Goal: Task Accomplishment & Management: Manage account settings

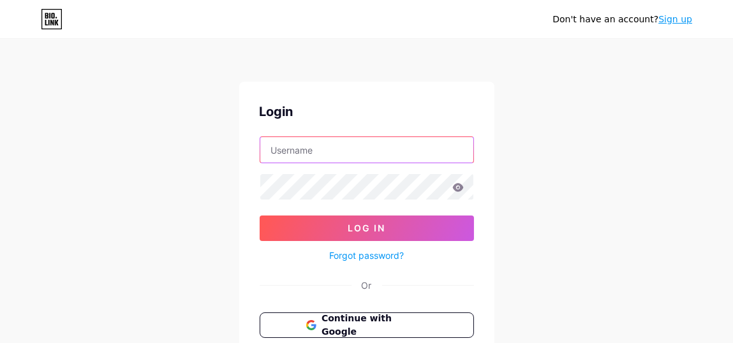
click at [302, 155] on input "text" at bounding box center [366, 150] width 213 height 26
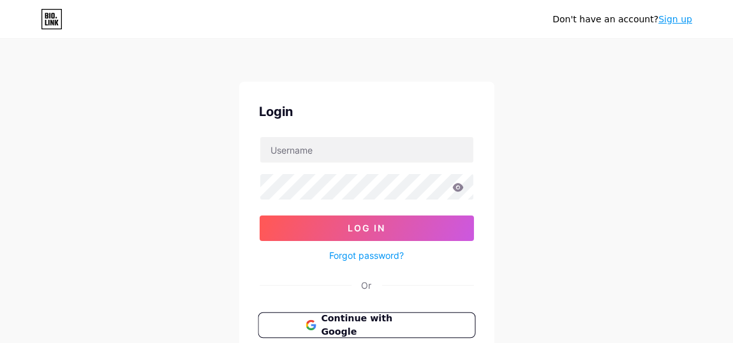
click at [331, 317] on span "Continue with Google" at bounding box center [374, 325] width 106 height 27
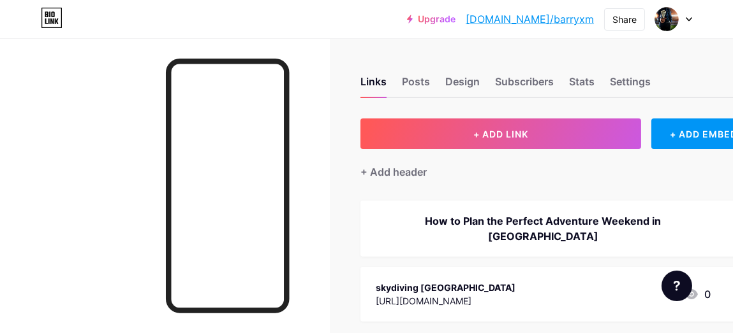
click at [680, 26] on div at bounding box center [673, 19] width 37 height 23
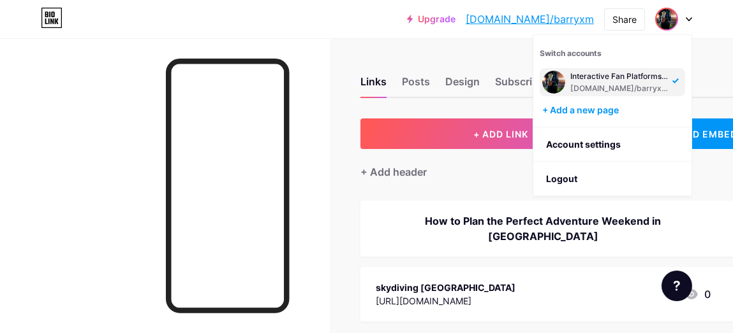
click at [620, 82] on div "Interactive Fan Platforms: From Watching to Participating [DOMAIN_NAME]/barryxm" at bounding box center [619, 82] width 98 height 23
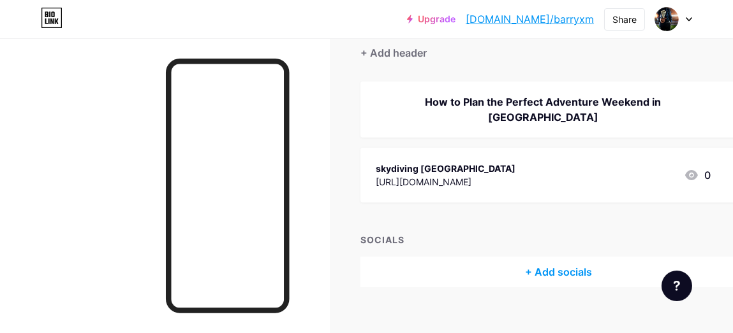
scroll to position [120, 0]
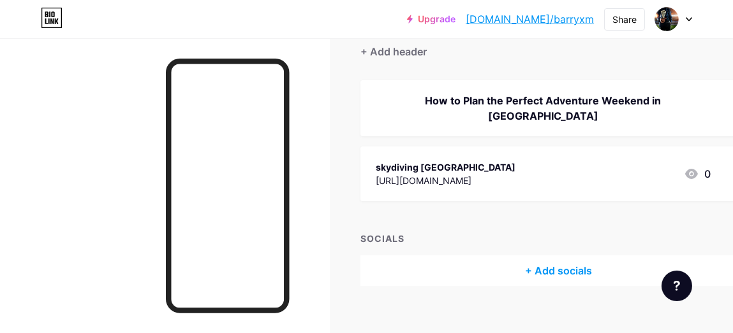
drag, startPoint x: 571, startPoint y: 166, endPoint x: 432, endPoint y: 29, distance: 194.8
click at [432, 29] on div "Upgrade [DOMAIN_NAME]/barryx... [DOMAIN_NAME]/barryxm Share Switch accounts Int…" at bounding box center [366, 19] width 733 height 23
click at [682, 24] on div at bounding box center [673, 19] width 37 height 23
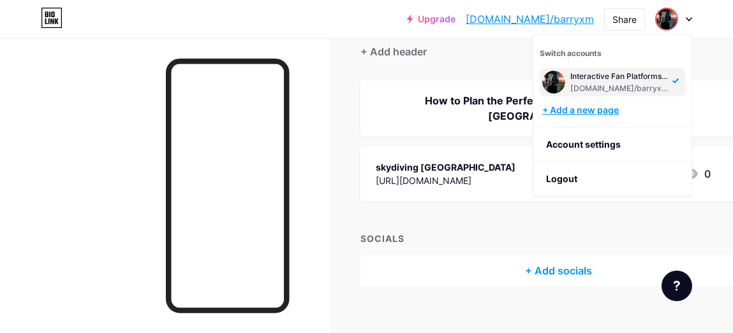
click at [601, 112] on div "+ Add a new page" at bounding box center [613, 110] width 143 height 13
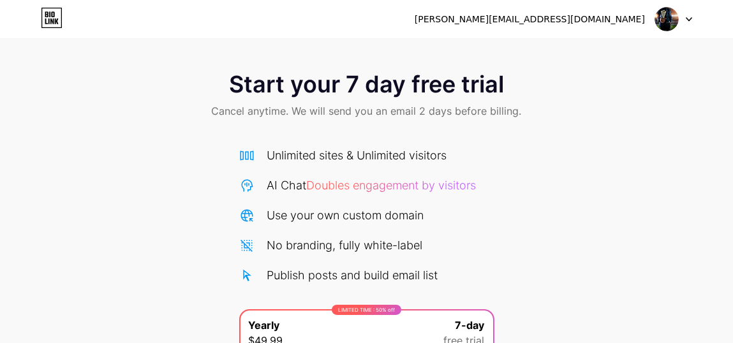
click at [684, 20] on div at bounding box center [673, 19] width 37 height 23
click at [634, 24] on div "[PERSON_NAME][EMAIL_ADDRESS][DOMAIN_NAME]" at bounding box center [529, 19] width 230 height 13
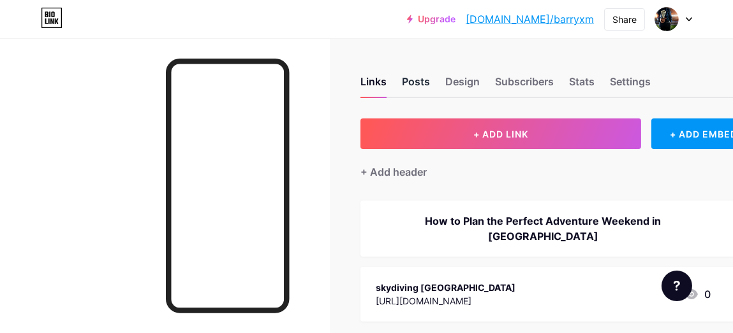
click at [414, 77] on div "Posts" at bounding box center [416, 85] width 28 height 23
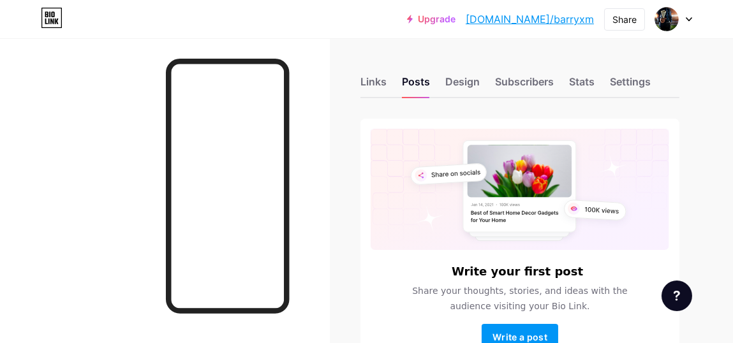
click at [392, 81] on div "Links Posts Design Subscribers Stats Settings" at bounding box center [519, 76] width 319 height 45
click at [384, 82] on div "Links" at bounding box center [373, 85] width 26 height 23
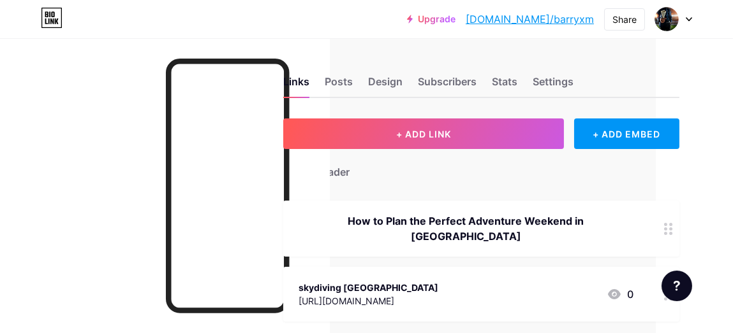
click at [643, 292] on div "skydiving [GEOGRAPHIC_DATA] [URL][DOMAIN_NAME] 0" at bounding box center [481, 294] width 396 height 55
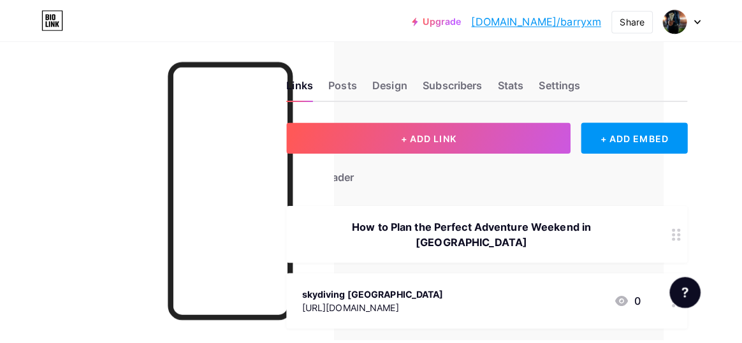
scroll to position [0, 71]
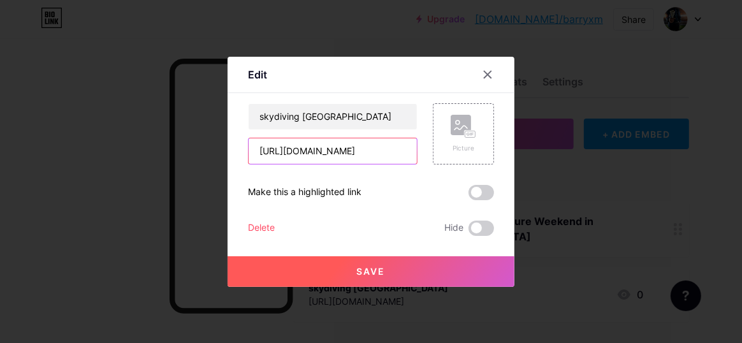
click at [393, 159] on input "[URL][DOMAIN_NAME]" at bounding box center [333, 151] width 168 height 26
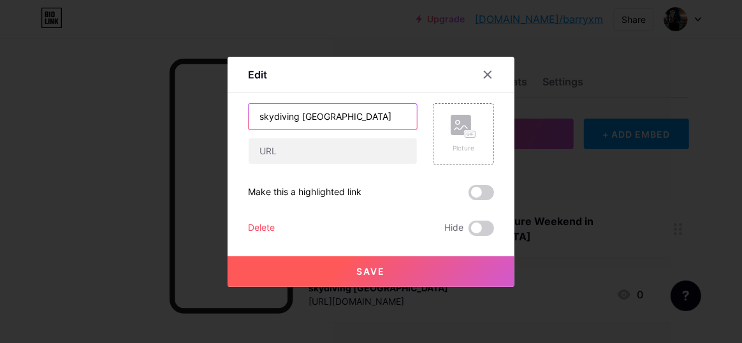
click at [361, 123] on input "skydiving [GEOGRAPHIC_DATA]" at bounding box center [333, 117] width 168 height 26
click at [488, 79] on icon at bounding box center [488, 74] width 10 height 10
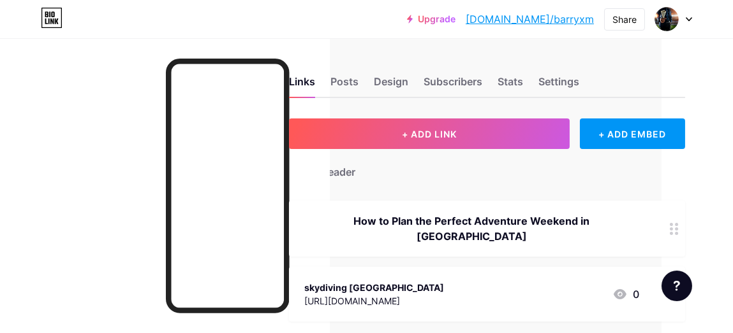
click at [673, 228] on circle at bounding box center [670, 229] width 3 height 3
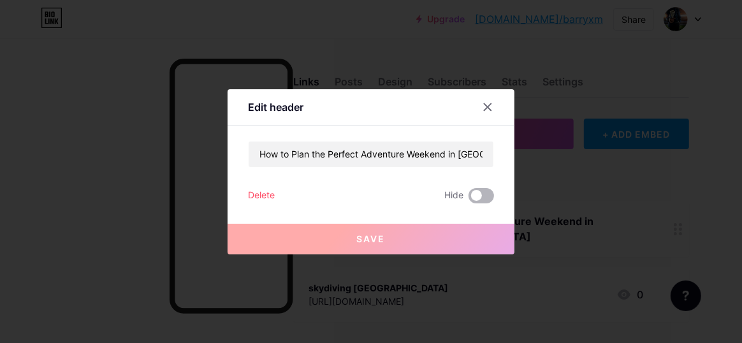
click at [476, 193] on span at bounding box center [482, 195] width 26 height 15
click at [469, 199] on input "checkbox" at bounding box center [469, 199] width 0 height 0
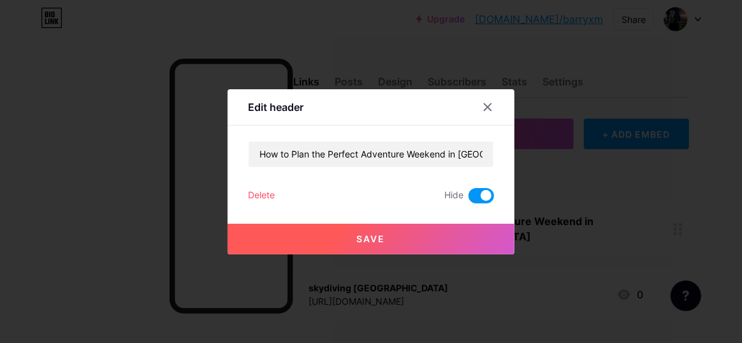
click at [416, 236] on button "Save" at bounding box center [371, 239] width 287 height 31
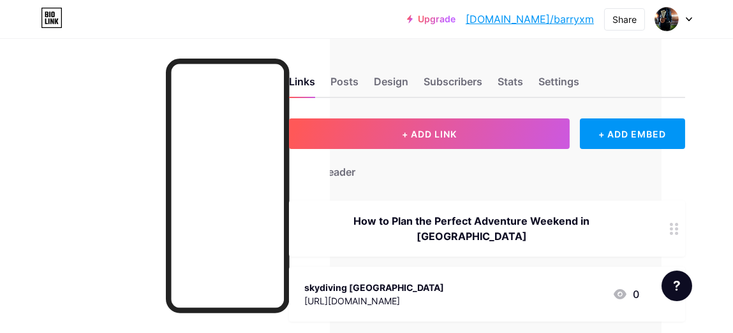
click at [416, 217] on div "How to Plan the Perfect Adventure Weekend in [GEOGRAPHIC_DATA]" at bounding box center [471, 229] width 335 height 31
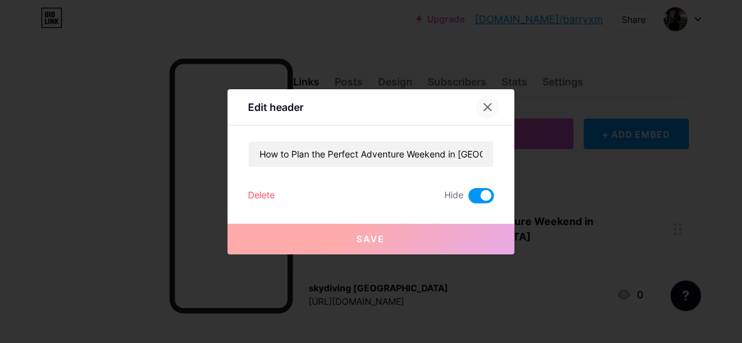
click at [491, 108] on icon at bounding box center [488, 107] width 10 height 10
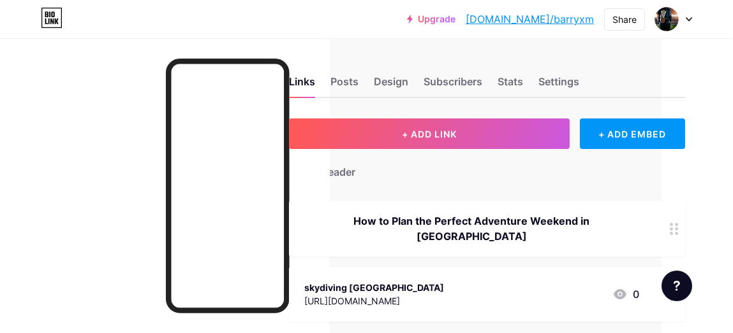
click at [563, 17] on link "[DOMAIN_NAME]/barryxm" at bounding box center [529, 18] width 128 height 15
click at [627, 137] on div "+ ADD EMBED" at bounding box center [632, 134] width 105 height 31
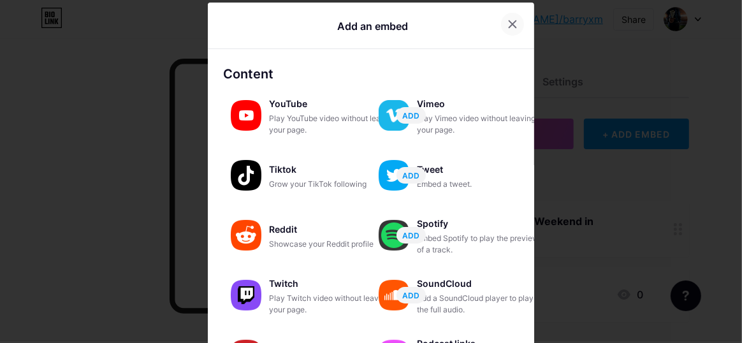
click at [507, 20] on icon at bounding box center [512, 24] width 10 height 10
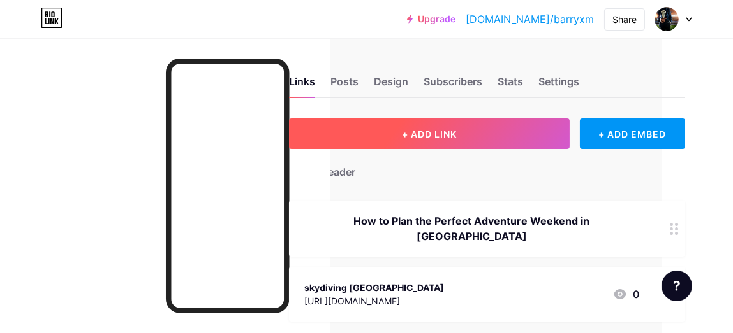
click at [490, 144] on button "+ ADD LINK" at bounding box center [429, 134] width 281 height 31
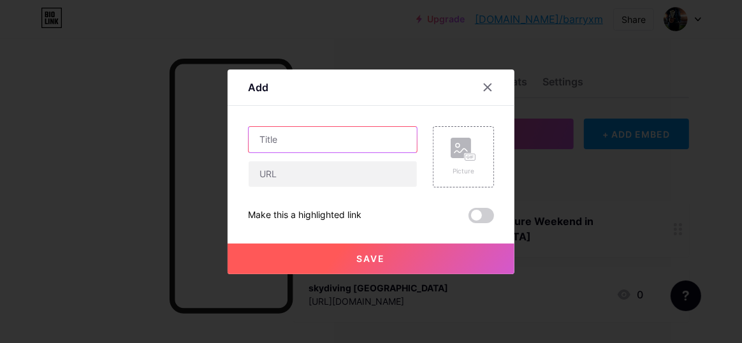
click at [388, 145] on input "text" at bounding box center [333, 140] width 168 height 26
paste input "How Trying New Adventures Can Transform Your Perspective on Life"
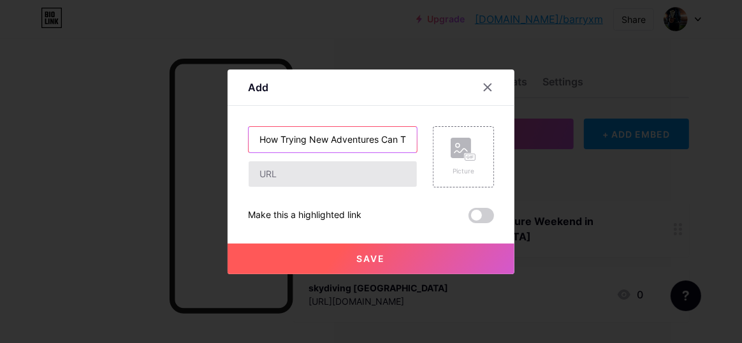
scroll to position [0, 142]
type input "How Trying New Adventures Can Transform Your Perspective on Life"
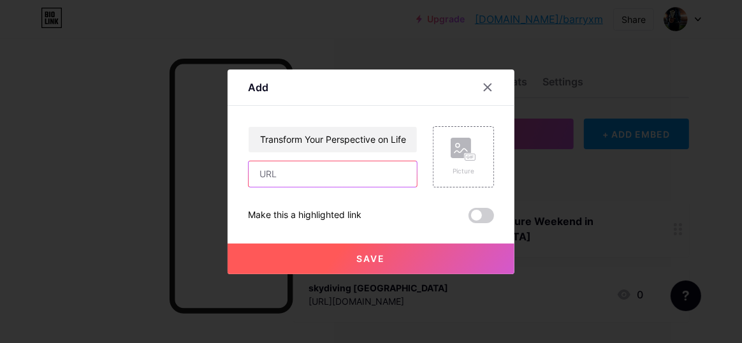
click at [281, 174] on input "text" at bounding box center [333, 174] width 168 height 26
paste input "[URL][DOMAIN_NAME]"
type input "[URL][DOMAIN_NAME]"
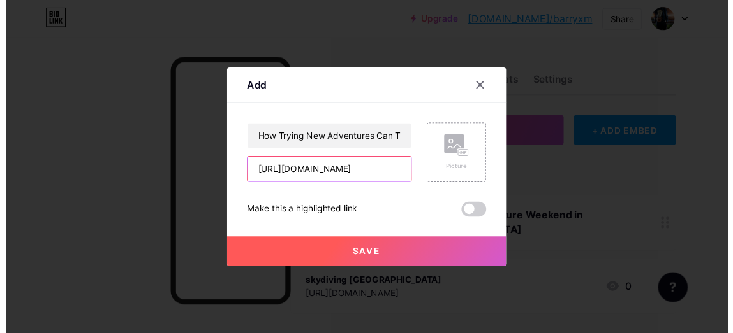
scroll to position [0, 0]
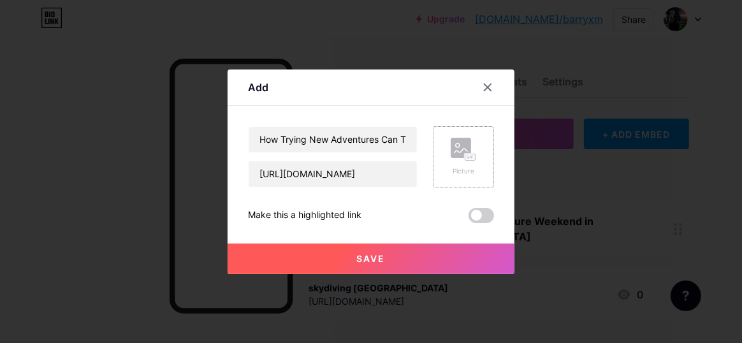
click at [447, 175] on div "Picture" at bounding box center [463, 156] width 61 height 61
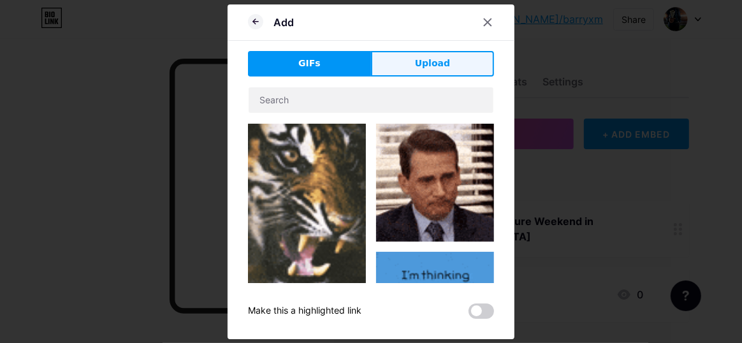
click at [398, 66] on button "Upload" at bounding box center [432, 64] width 123 height 26
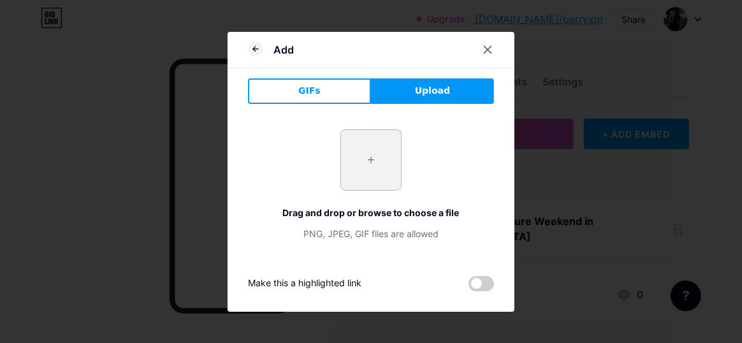
click at [365, 173] on input "file" at bounding box center [371, 160] width 60 height 60
type input "C:\fakepath\4577_1_1097.jpg"
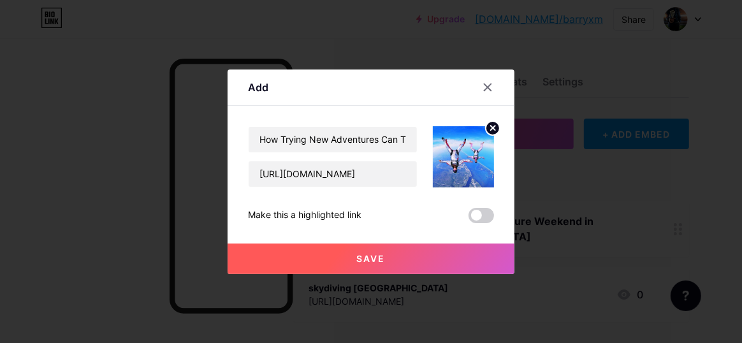
click at [417, 252] on button "Save" at bounding box center [371, 259] width 287 height 31
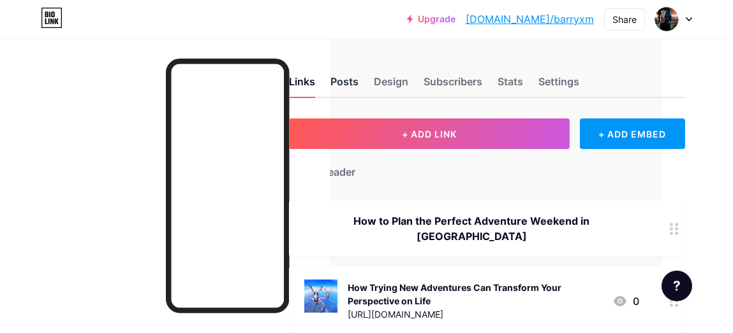
click at [351, 87] on div "Posts" at bounding box center [344, 85] width 28 height 23
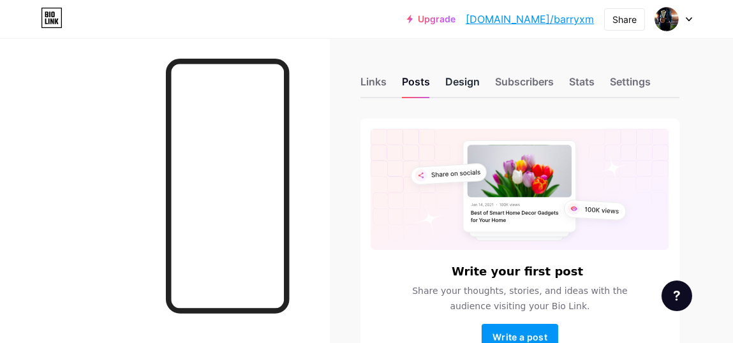
click at [460, 91] on div "Design" at bounding box center [462, 85] width 34 height 23
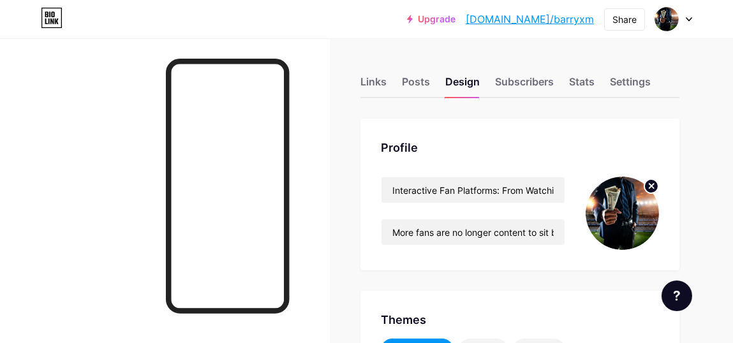
click at [652, 187] on circle at bounding box center [651, 186] width 14 height 14
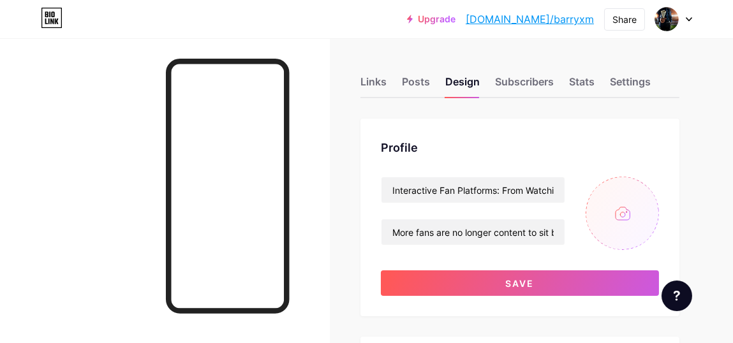
click at [624, 212] on input "file" at bounding box center [621, 213] width 73 height 73
type input "C:\fakepath\images.jpg"
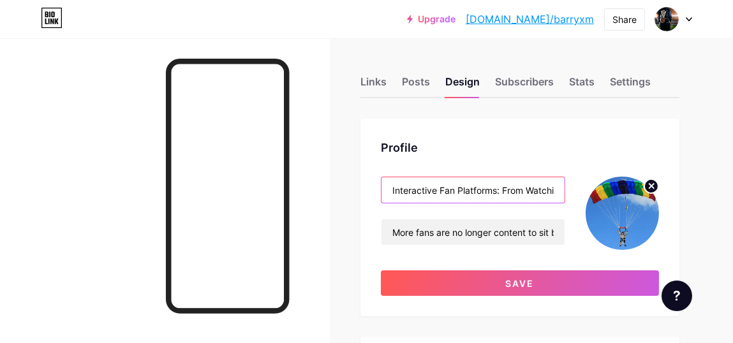
click at [425, 200] on input "Interactive Fan Platforms: From Watching to Participating" at bounding box center [472, 190] width 183 height 26
paste input "How Trying New Adventures Can Transform Your Perspective on Life"
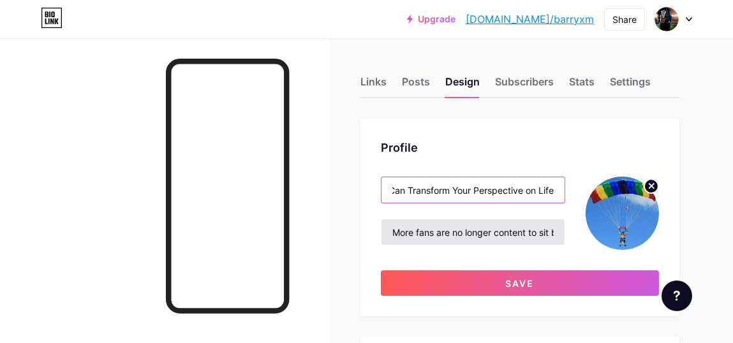
type input "How Trying New Adventures Can Transform Your Perspective on Life"
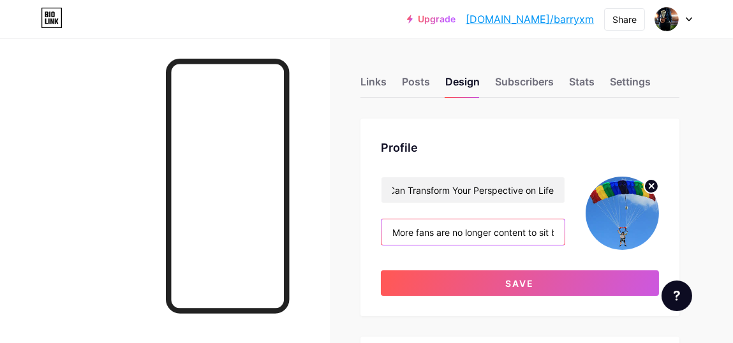
click at [425, 231] on input "More fans are no longer content to sit back — they want to engage. This is wher…" at bounding box center [472, 232] width 183 height 26
click at [433, 235] on input "More fans are no longer content to sit back — they want to engage. This is wher…" at bounding box center [472, 232] width 183 height 26
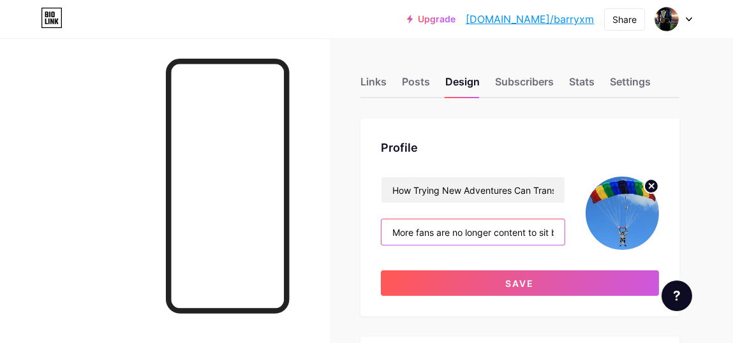
paste input "Life is full of routines, and it’s easy to get caught in a cycle of comfort. Wh…"
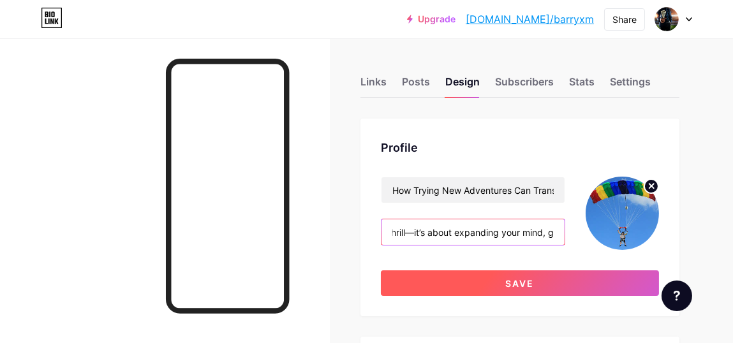
type input "Life is full of routines, and it’s easy to get caught in a cycle of comfort. Wh…"
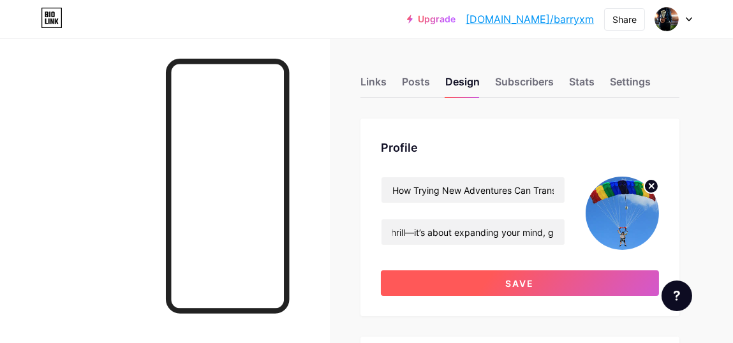
scroll to position [0, 0]
click at [481, 279] on button "Save" at bounding box center [520, 283] width 278 height 26
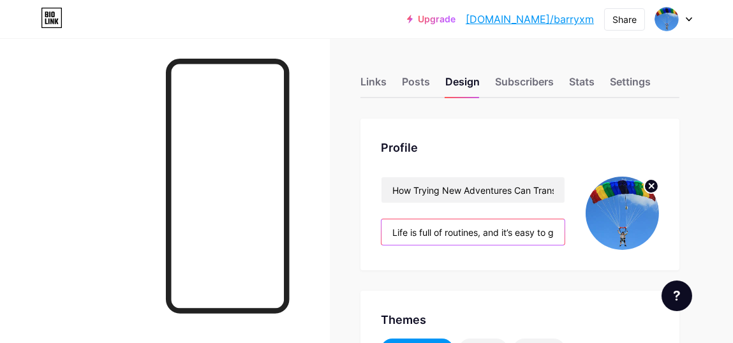
click at [432, 242] on input "Life is full of routines, and it’s easy to get caught in a cycle of comfort. Wh…" at bounding box center [472, 232] width 183 height 26
click at [442, 238] on input "Life is full of routines, and it’s easy to get caught in a cycle of comfort. Wh…" at bounding box center [472, 232] width 183 height 26
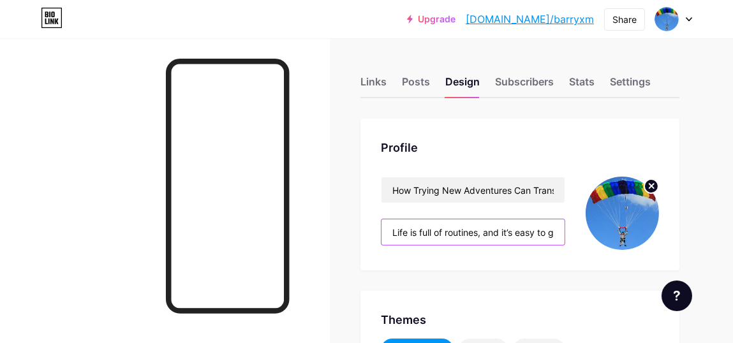
click at [442, 238] on input "Life is full of routines, and it’s easy to get caught in a cycle of comfort. Wh…" at bounding box center [472, 232] width 183 height 26
click at [445, 238] on input "Life is full of routines, and it’s easy to get caught in a cycle of comfort. Wh…" at bounding box center [472, 232] width 183 height 26
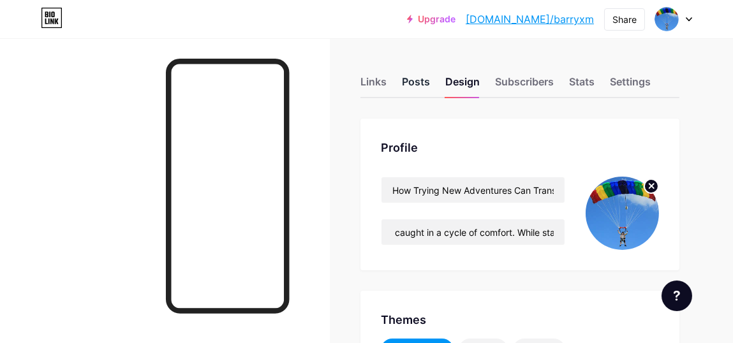
click at [412, 85] on div "Posts" at bounding box center [416, 85] width 28 height 23
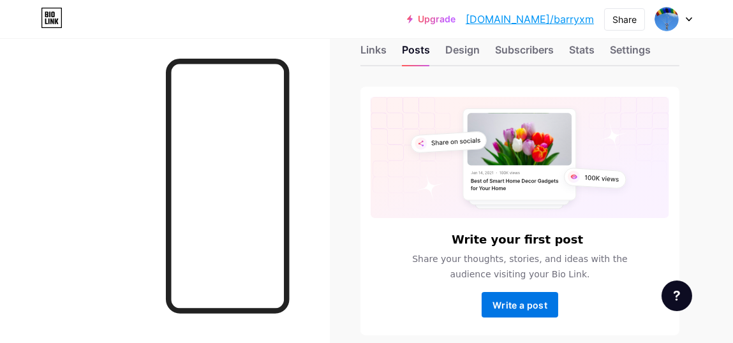
scroll to position [63, 0]
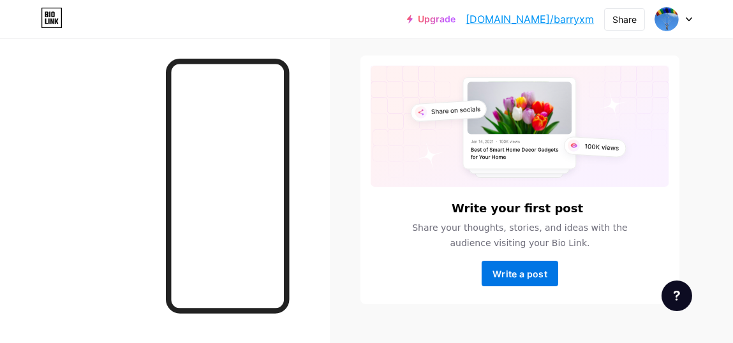
click at [525, 273] on span "Write a post" at bounding box center [519, 273] width 55 height 11
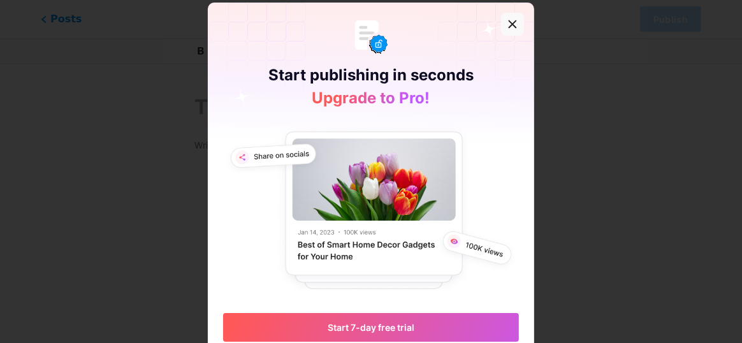
click at [501, 24] on div at bounding box center [512, 24] width 23 height 23
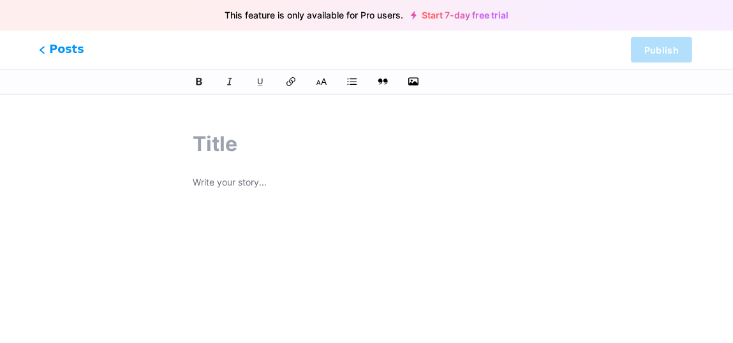
click at [50, 55] on span "Posts" at bounding box center [61, 49] width 45 height 17
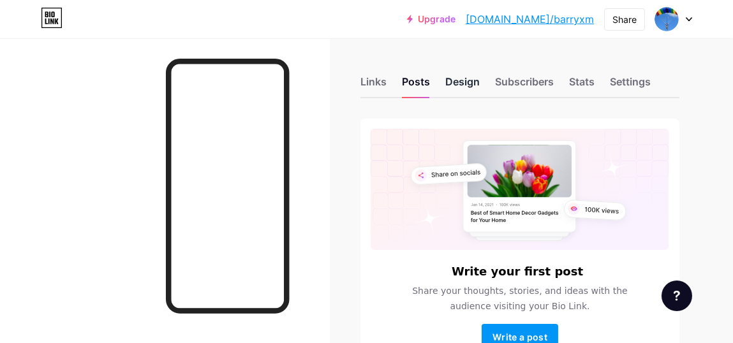
click at [470, 84] on div "Design" at bounding box center [462, 85] width 34 height 23
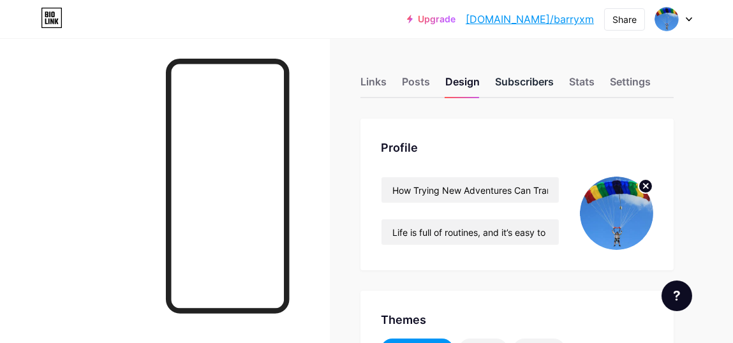
click at [509, 86] on div "Subscribers" at bounding box center [524, 85] width 59 height 23
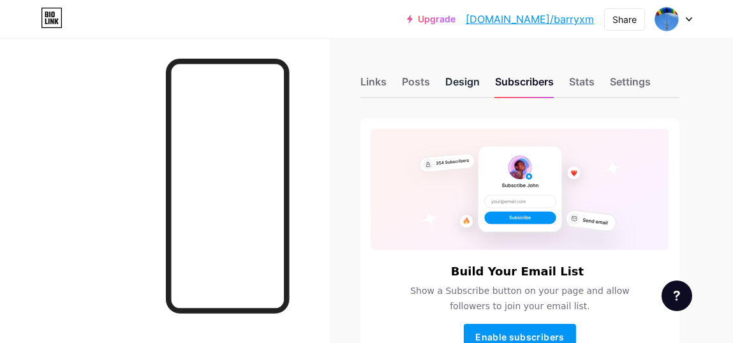
click at [467, 82] on div "Design" at bounding box center [462, 85] width 34 height 23
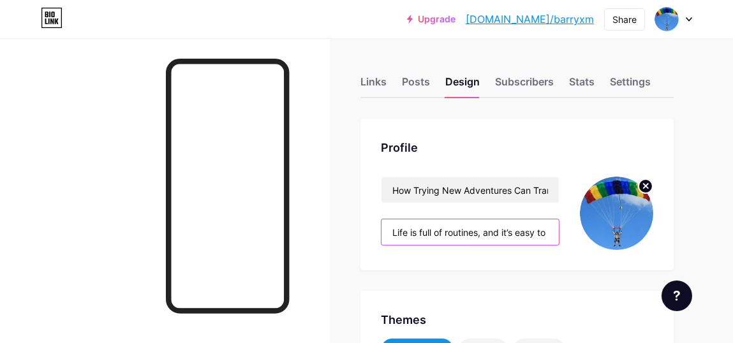
click at [480, 237] on input "Life is full of routines, and it’s easy to get caught in a cycle of comfort. Wh…" at bounding box center [469, 232] width 177 height 26
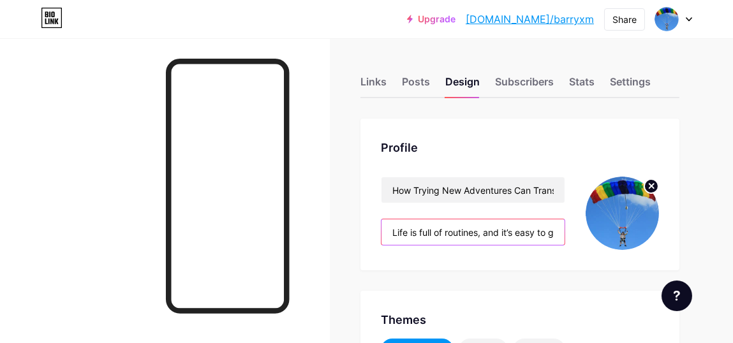
click at [480, 237] on input "Life is full of routines, and it’s easy to get caught in a cycle of comfort. Wh…" at bounding box center [472, 232] width 183 height 26
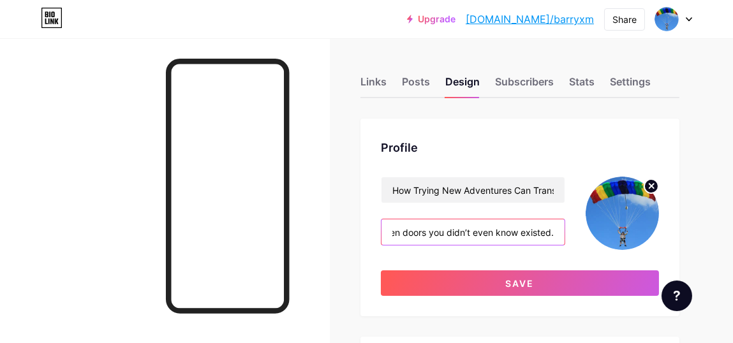
scroll to position [0, 1619]
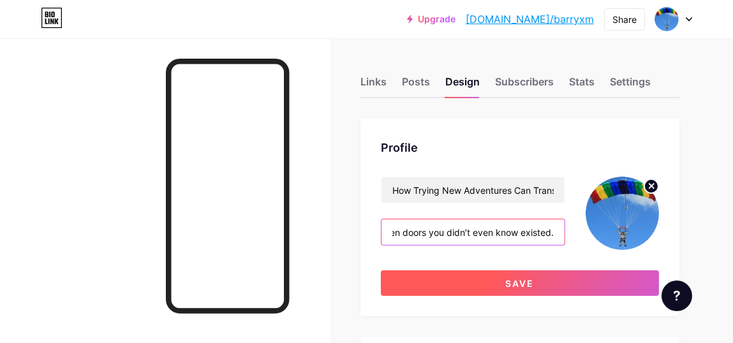
type input "Life is full of routines, and it’s easy to get caught in a cycle of comfort. Wh…"
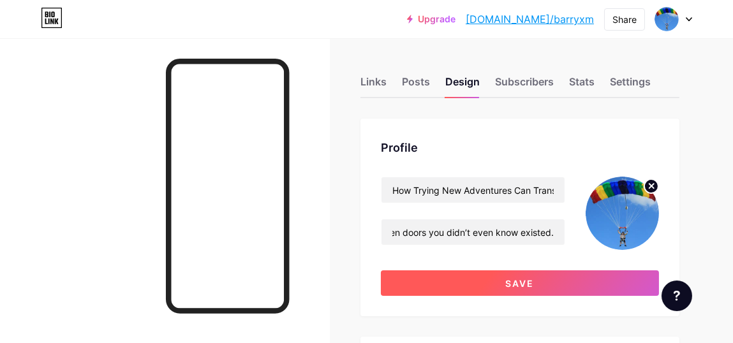
click at [470, 286] on button "Save" at bounding box center [520, 283] width 278 height 26
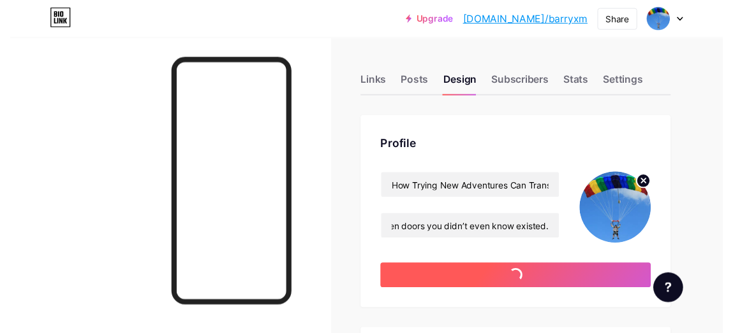
scroll to position [0, 0]
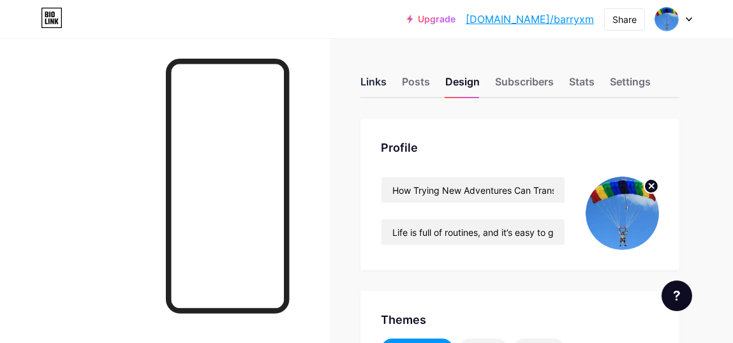
click at [383, 85] on div "Links" at bounding box center [373, 85] width 26 height 23
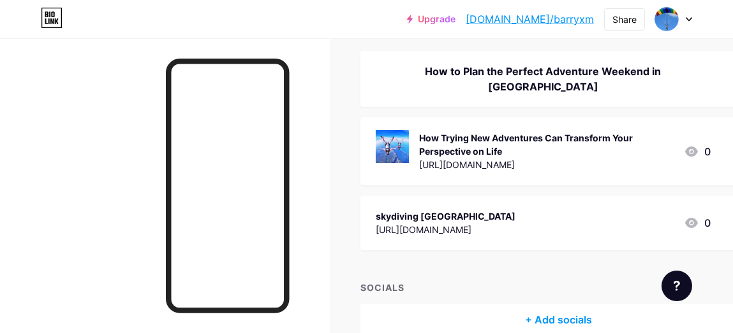
scroll to position [127, 0]
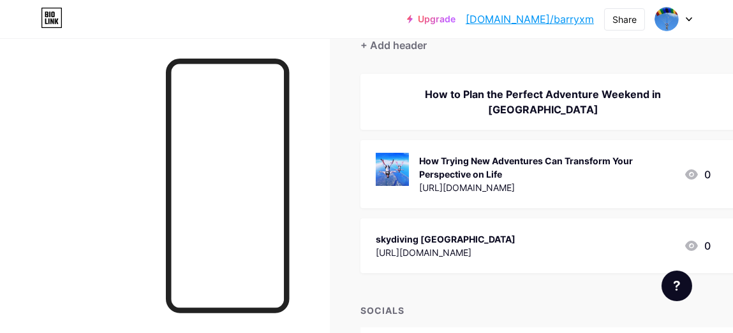
click at [495, 181] on div "[URL][DOMAIN_NAME]" at bounding box center [546, 187] width 254 height 13
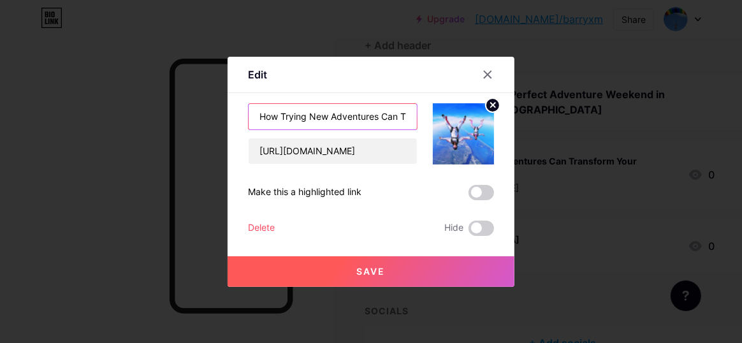
click at [323, 113] on input "How Trying New Adventures Can Transform Your Perspective on Life" at bounding box center [333, 117] width 168 height 26
paste input "skydiving near m"
type input "skydiving near me"
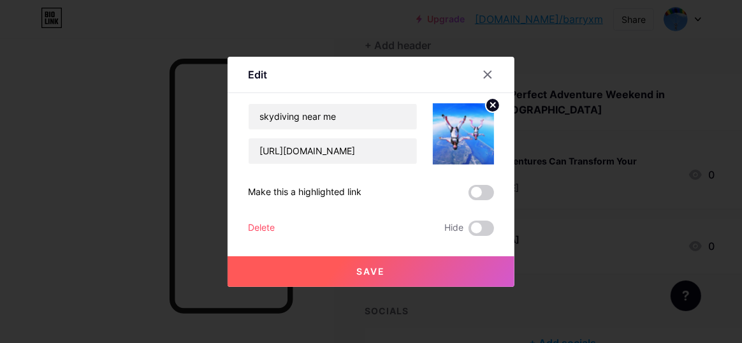
click at [407, 273] on button "Save" at bounding box center [371, 271] width 287 height 31
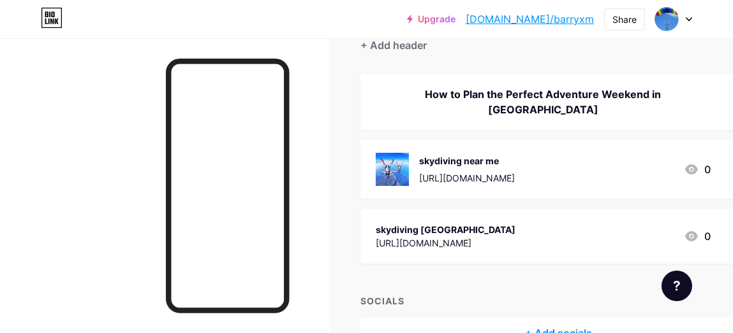
drag, startPoint x: 668, startPoint y: 223, endPoint x: 622, endPoint y: 228, distance: 46.2
click at [622, 228] on div "skydiving [GEOGRAPHIC_DATA] [URL][DOMAIN_NAME] 0" at bounding box center [543, 236] width 335 height 29
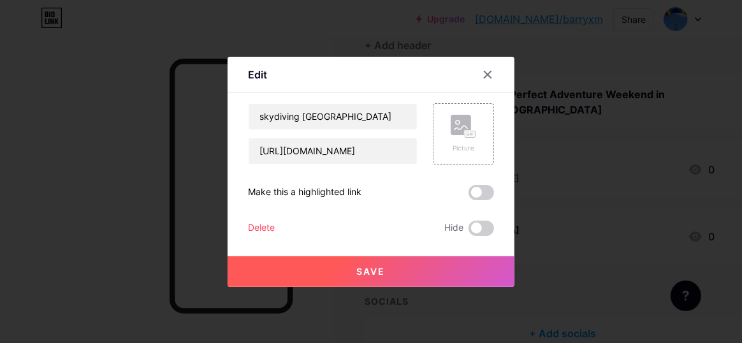
click at [615, 226] on div at bounding box center [371, 171] width 742 height 343
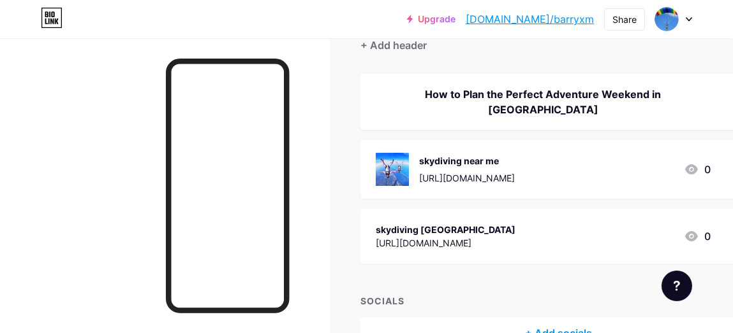
click at [467, 237] on div "[URL][DOMAIN_NAME]" at bounding box center [446, 243] width 140 height 13
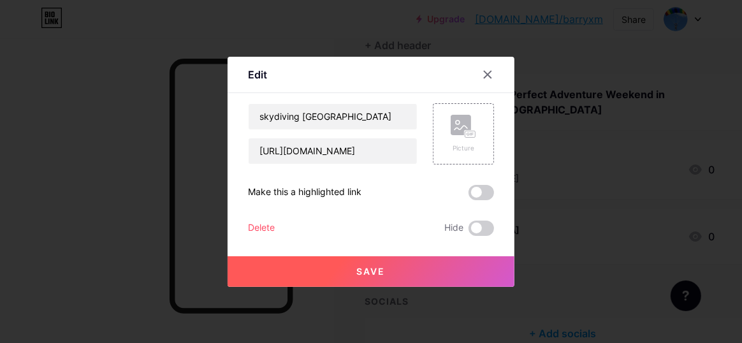
click at [259, 231] on div "Delete" at bounding box center [261, 228] width 27 height 15
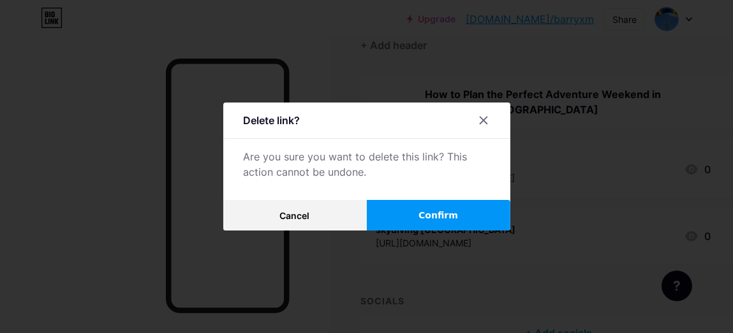
click at [412, 215] on button "Confirm" at bounding box center [438, 215] width 143 height 31
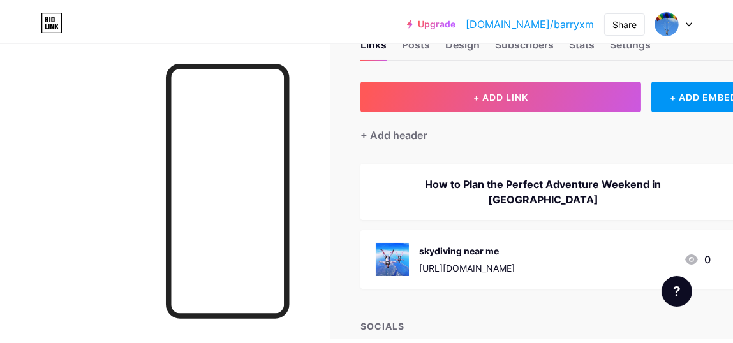
scroll to position [0, 0]
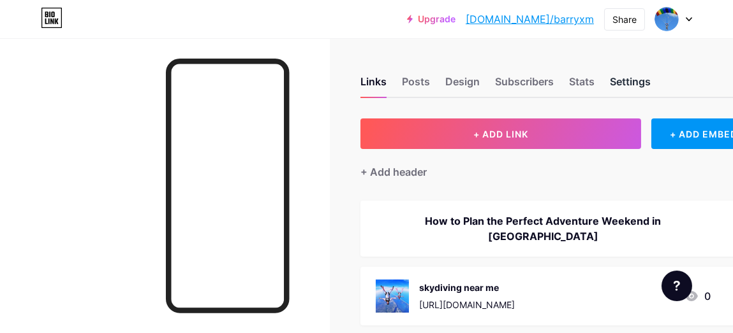
click at [632, 84] on div "Settings" at bounding box center [629, 85] width 41 height 23
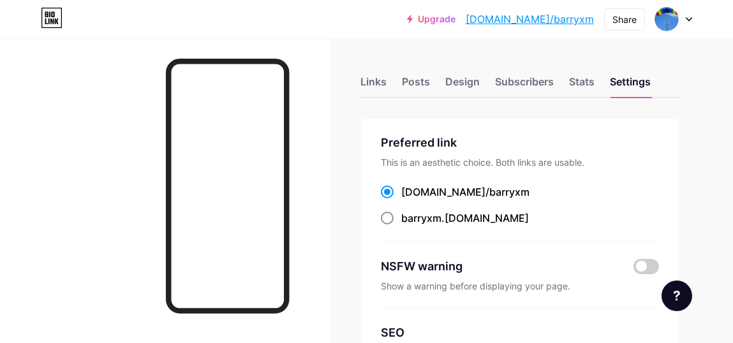
click at [418, 218] on span "barryxm" at bounding box center [421, 218] width 40 height 13
click at [409, 226] on input "barryxm .[DOMAIN_NAME]" at bounding box center [405, 230] width 8 height 8
radio input "true"
click at [393, 195] on span at bounding box center [387, 192] width 13 height 13
click at [401, 200] on input "[DOMAIN_NAME]/ barryxm" at bounding box center [405, 204] width 8 height 8
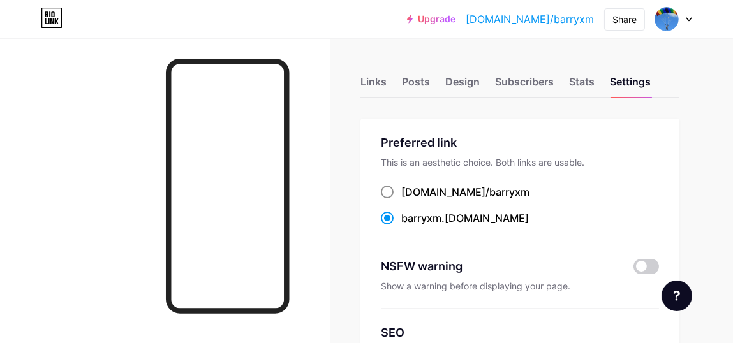
radio input "true"
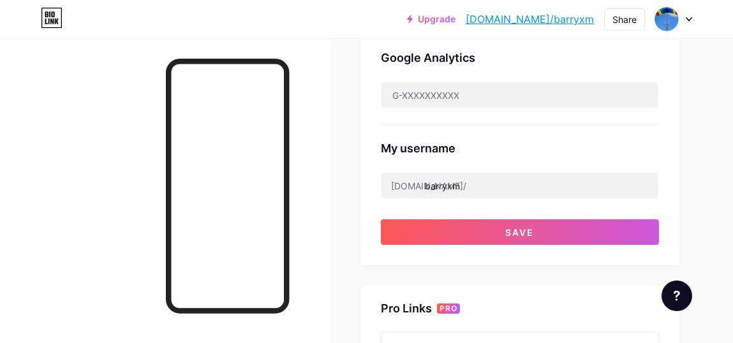
scroll to position [446, 0]
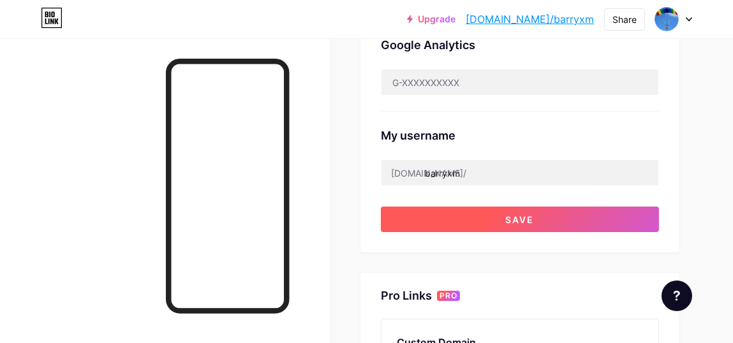
click at [471, 212] on button "Save" at bounding box center [520, 220] width 278 height 26
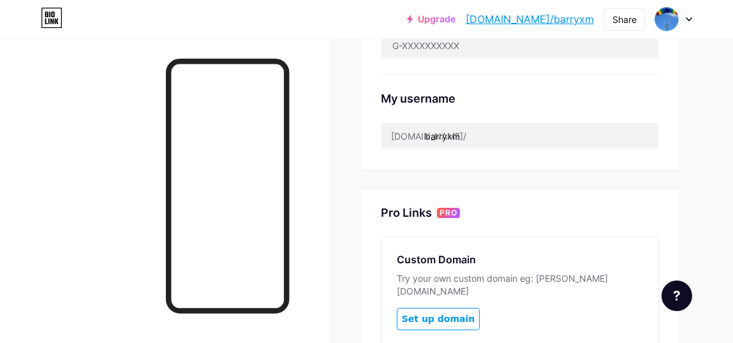
scroll to position [480, 0]
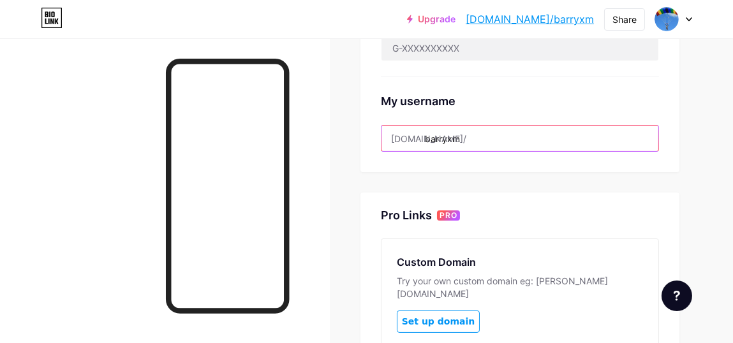
click at [449, 137] on input "barryxm" at bounding box center [519, 139] width 277 height 26
click at [429, 133] on input "barryxm" at bounding box center [519, 139] width 277 height 26
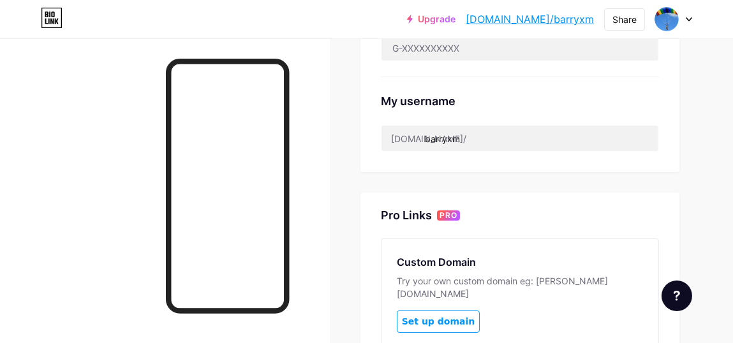
click at [412, 133] on div "[DOMAIN_NAME]/" at bounding box center [428, 138] width 75 height 13
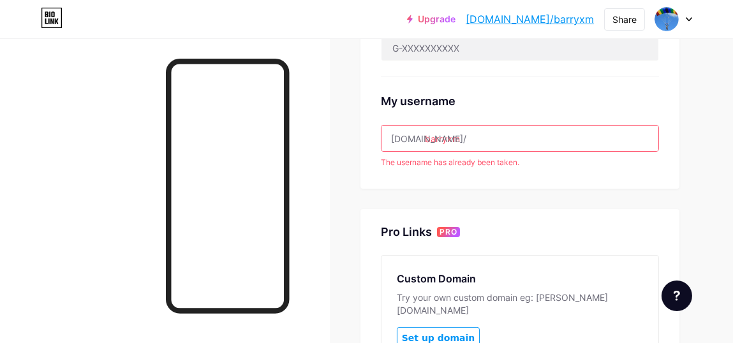
drag, startPoint x: 391, startPoint y: 134, endPoint x: 478, endPoint y: 137, distance: 86.8
click at [478, 137] on input "barryxm" at bounding box center [519, 139] width 277 height 26
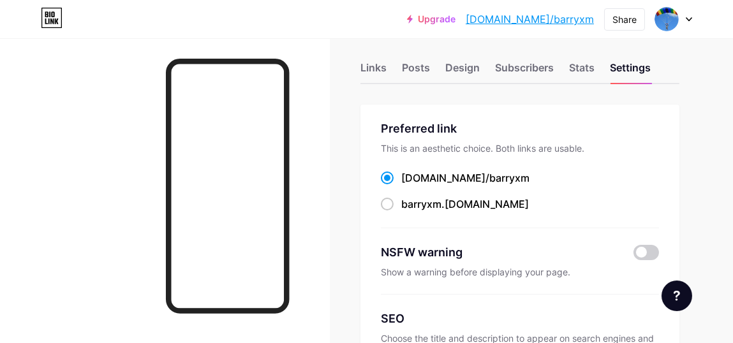
scroll to position [0, 0]
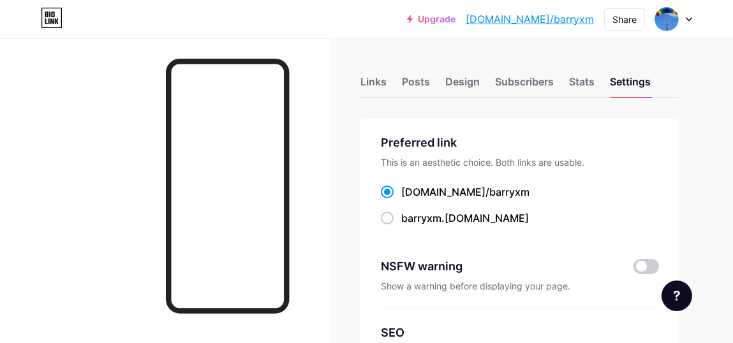
click at [489, 193] on span "barryxm" at bounding box center [509, 192] width 40 height 13
click at [409, 200] on input "[DOMAIN_NAME]/ barryxm" at bounding box center [405, 204] width 8 height 8
